Goal: Information Seeking & Learning: Learn about a topic

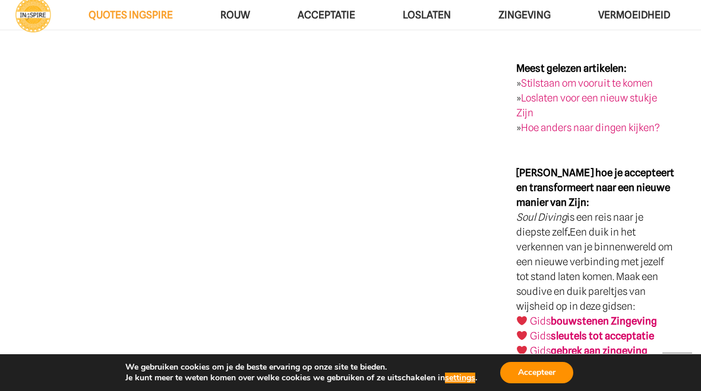
scroll to position [2388, 0]
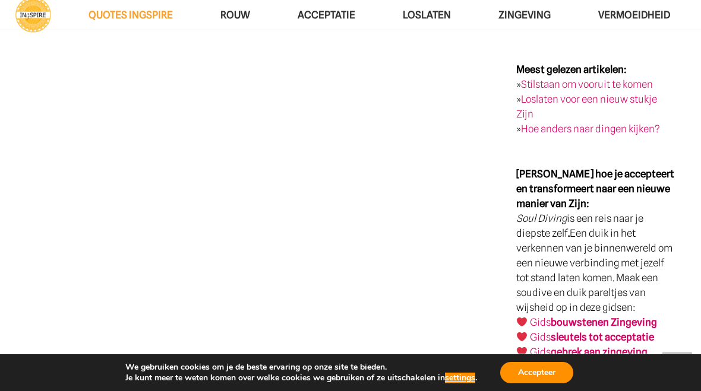
click at [440, 7] on link "Loslaten" at bounding box center [427, 15] width 96 height 30
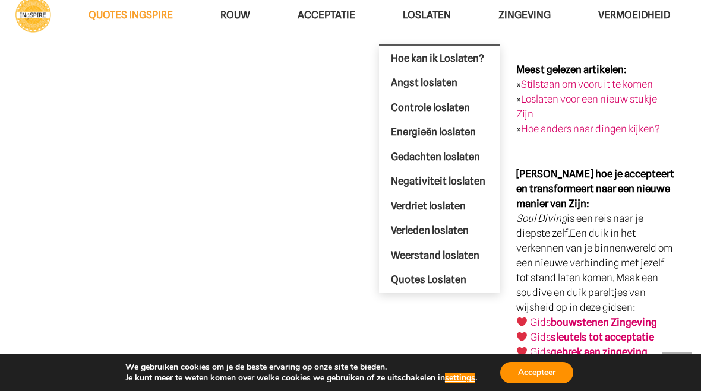
click at [480, 49] on link "Hoe kan ik Loslaten?" at bounding box center [439, 58] width 121 height 25
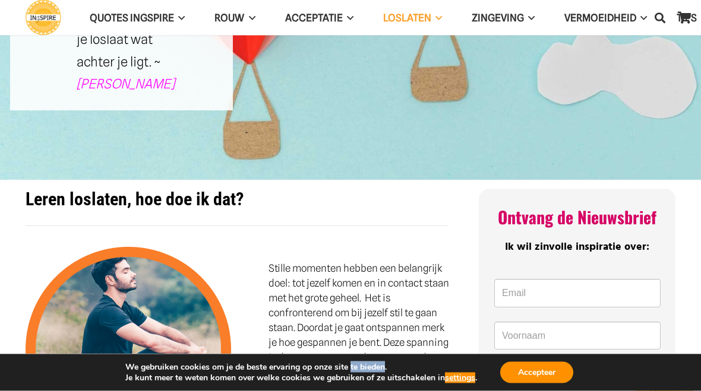
scroll to position [232, 0]
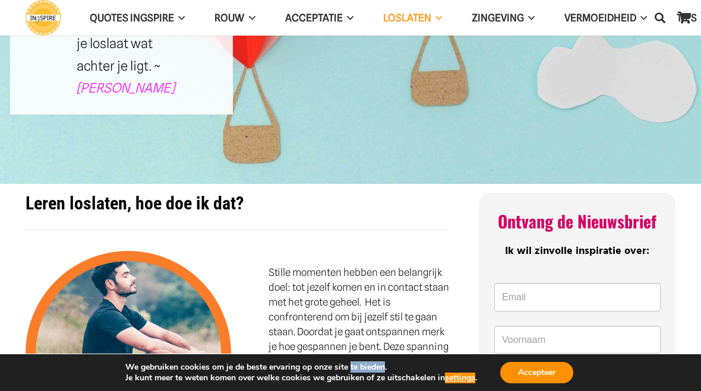
click at [242, 19] on span "ROUW" at bounding box center [229, 18] width 30 height 12
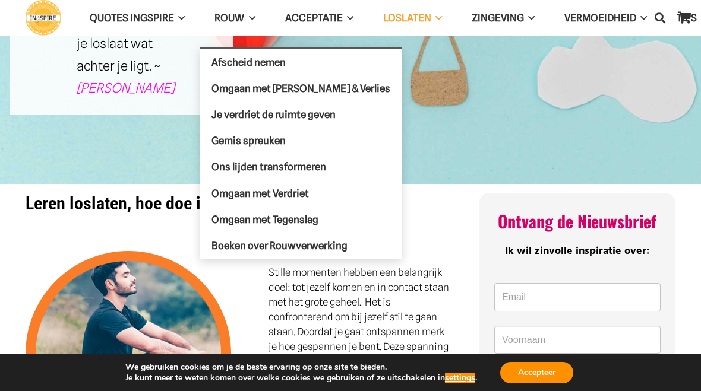
scroll to position [227, 0]
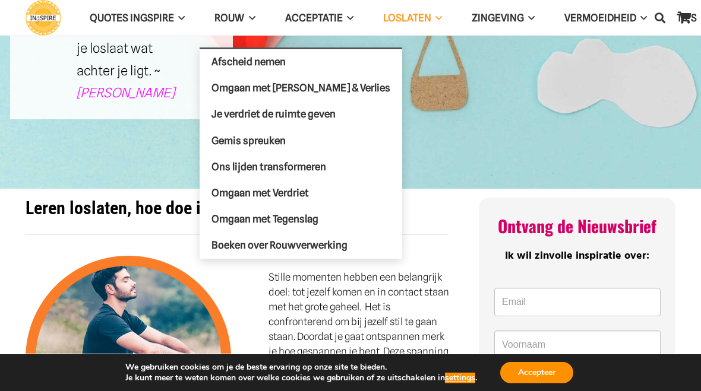
click at [311, 121] on link "Je verdriet de ruimte geven" at bounding box center [301, 115] width 203 height 26
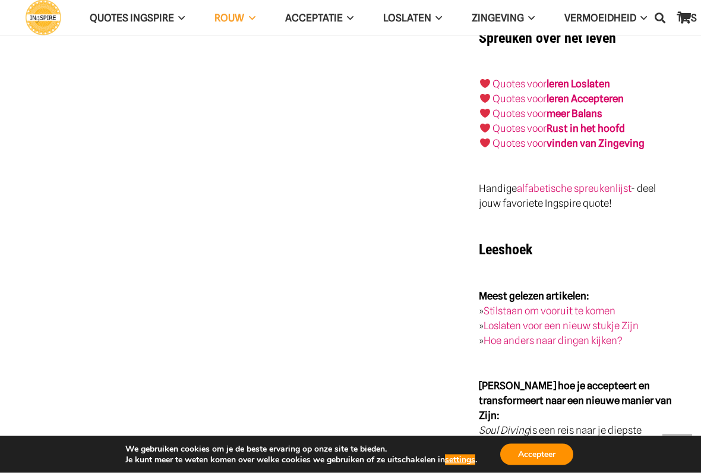
scroll to position [1823, 0]
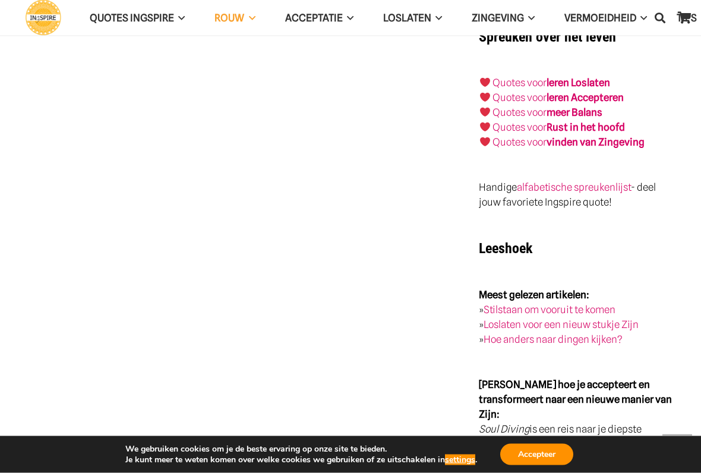
click at [610, 334] on link "Hoe anders naar dingen kijken?" at bounding box center [552, 340] width 139 height 12
